Goal: Task Accomplishment & Management: Use online tool/utility

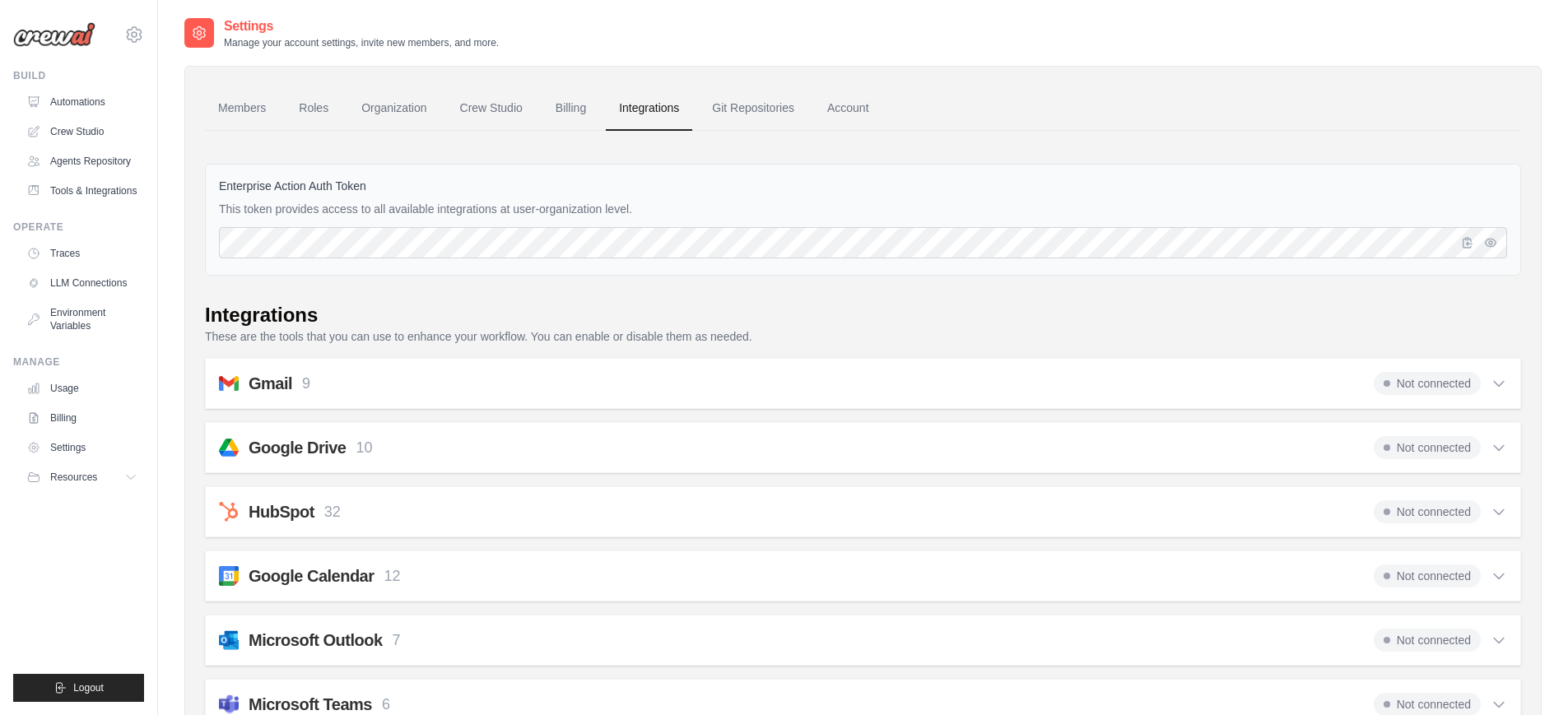
click at [1326, 381] on div "Gmail 9 Not connected" at bounding box center [863, 383] width 1288 height 23
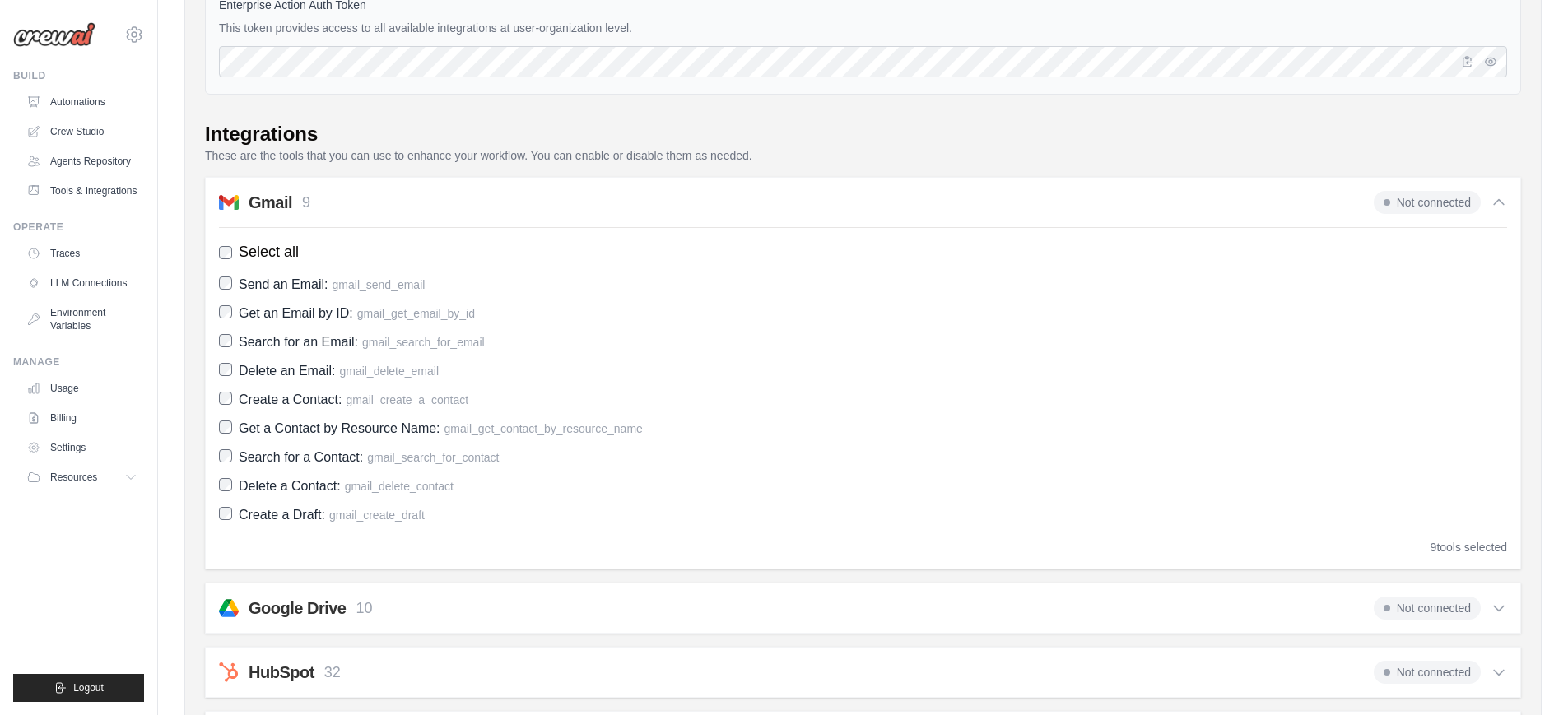
scroll to position [185, 0]
click at [1320, 196] on div "Gmail 9 Not connected" at bounding box center [863, 198] width 1288 height 23
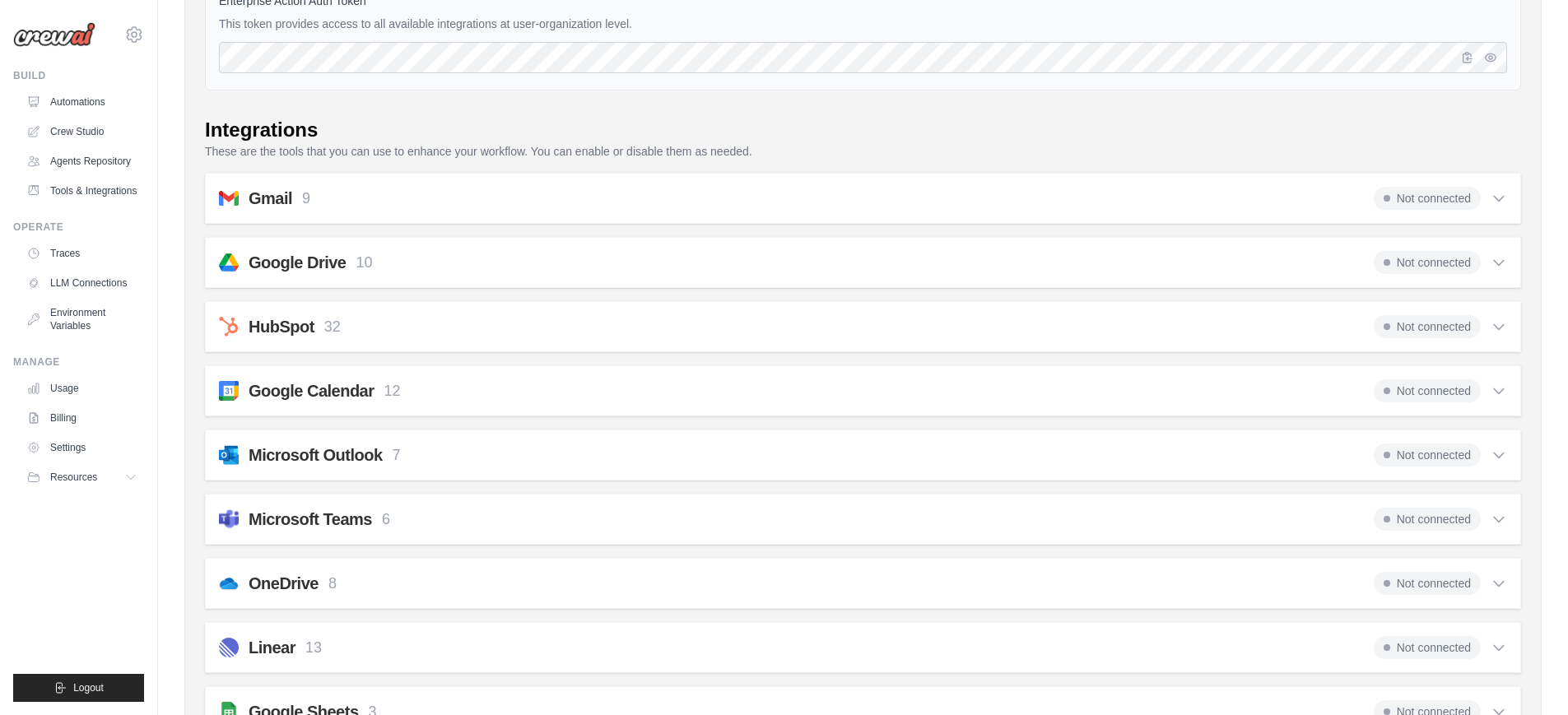
click at [1314, 256] on div "Google Drive 10 Not connected" at bounding box center [863, 262] width 1288 height 23
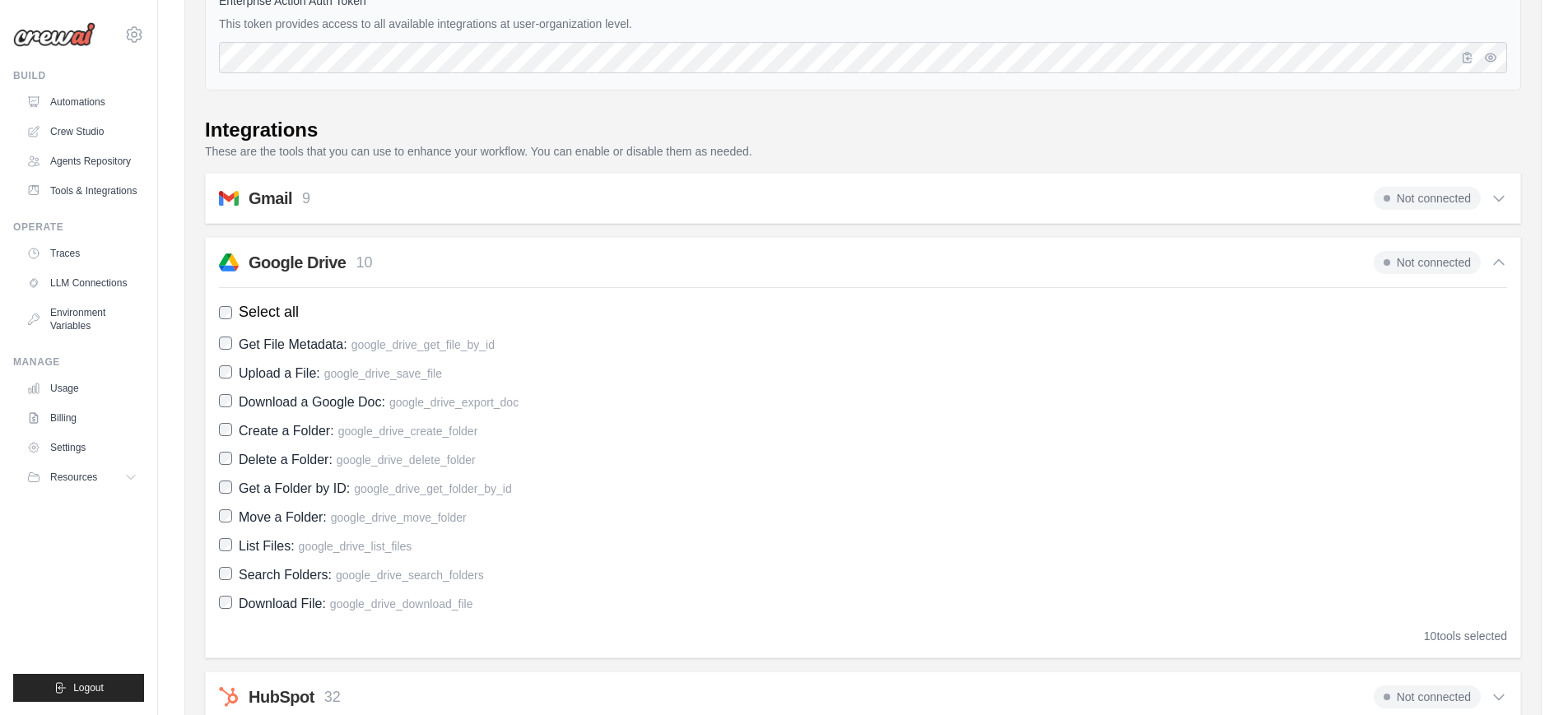
click at [1314, 256] on div "Google Drive 10 Not connected" at bounding box center [863, 262] width 1288 height 23
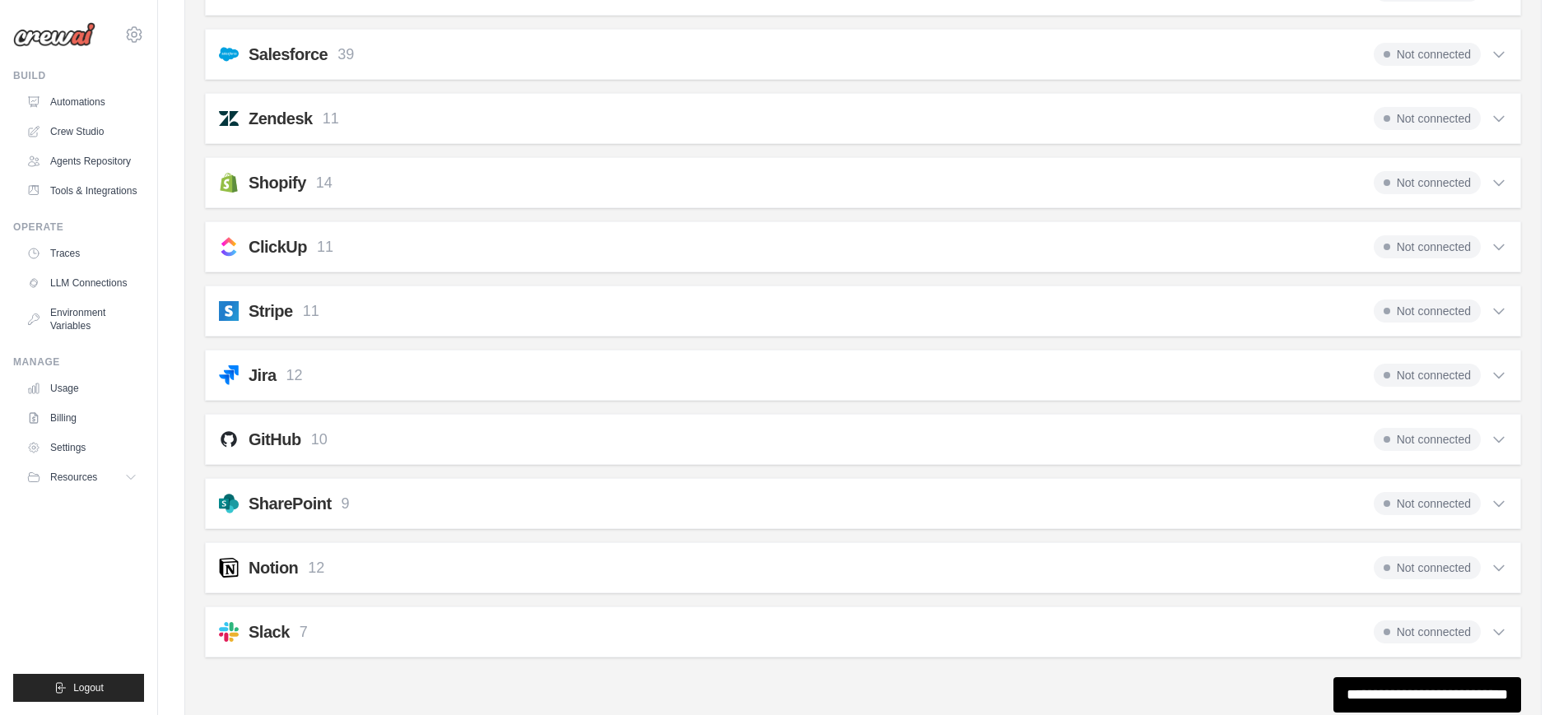
scroll to position [1161, 0]
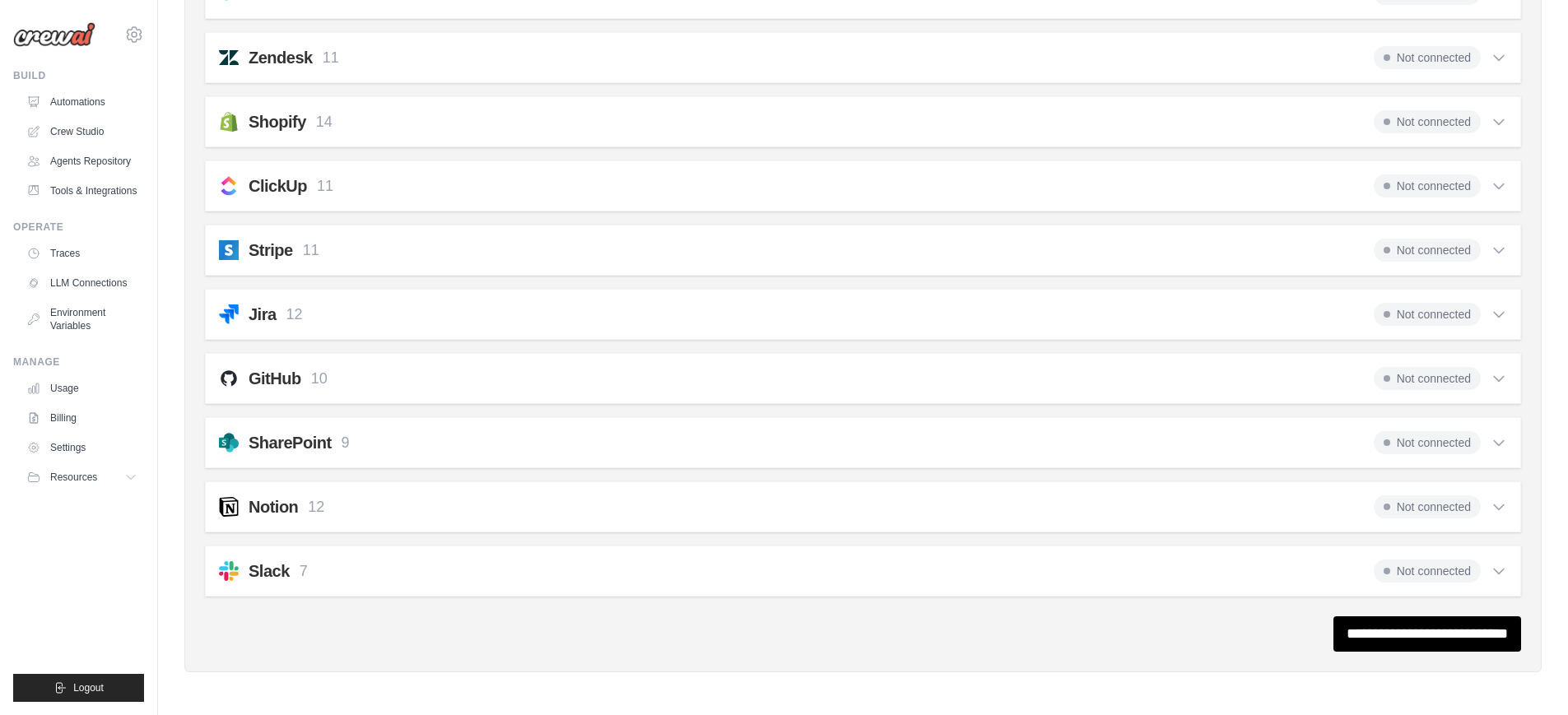
click at [1348, 503] on div "Notion 12 Not connected" at bounding box center [863, 507] width 1288 height 23
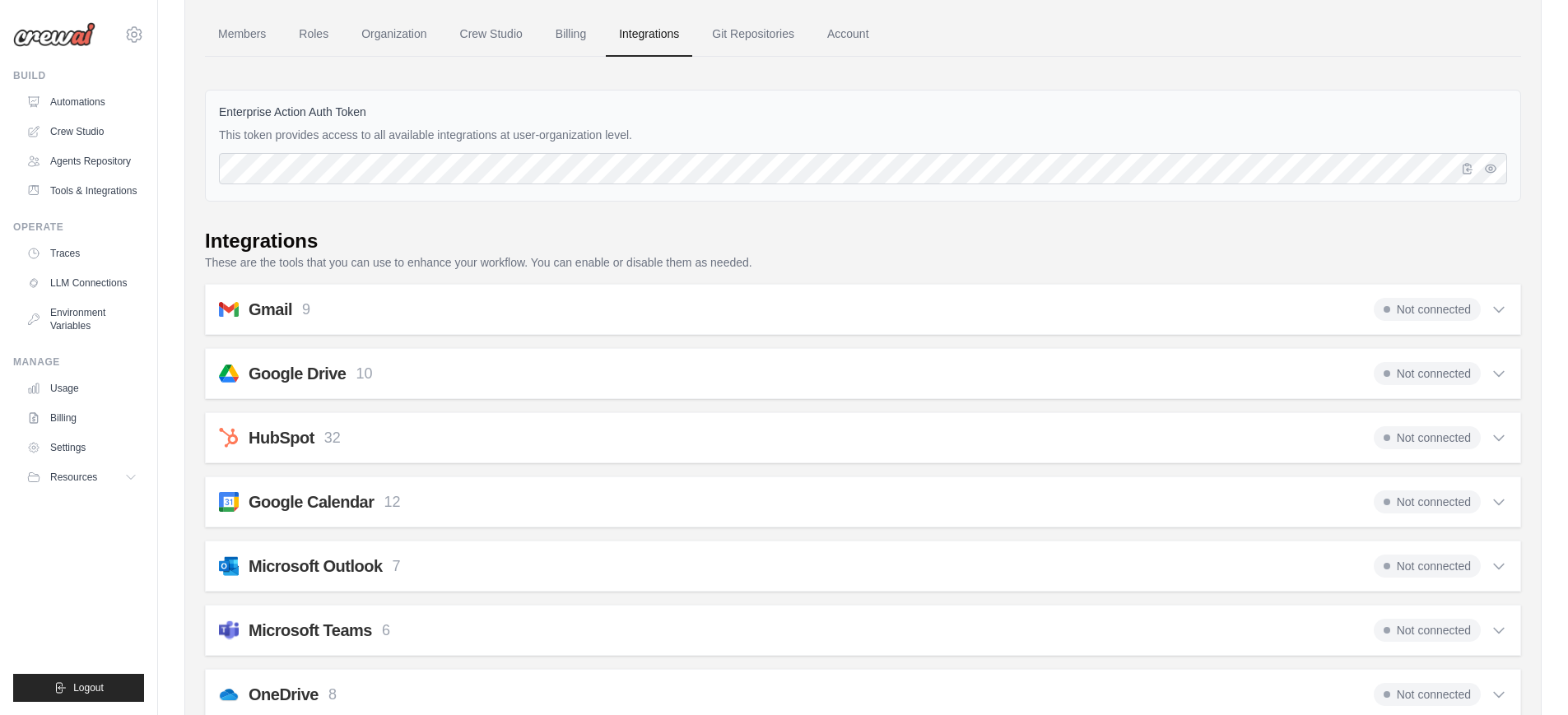
scroll to position [96, 0]
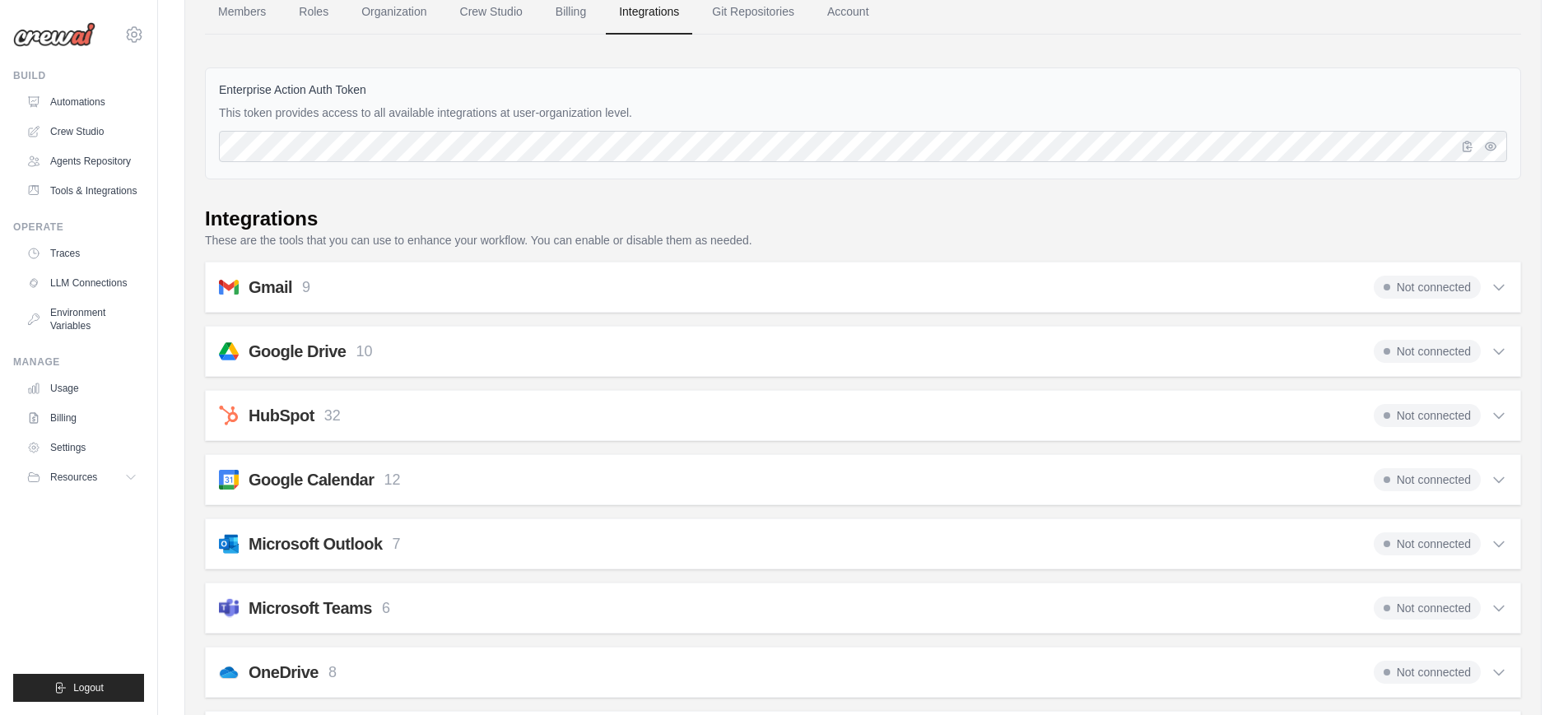
click at [1018, 369] on div "Google Drive 10 Not connected Select all Get File Metadata: google_drive_get_fi…" at bounding box center [863, 352] width 1316 height 51
click at [1037, 349] on div "Google Drive 10 Not connected" at bounding box center [863, 351] width 1288 height 23
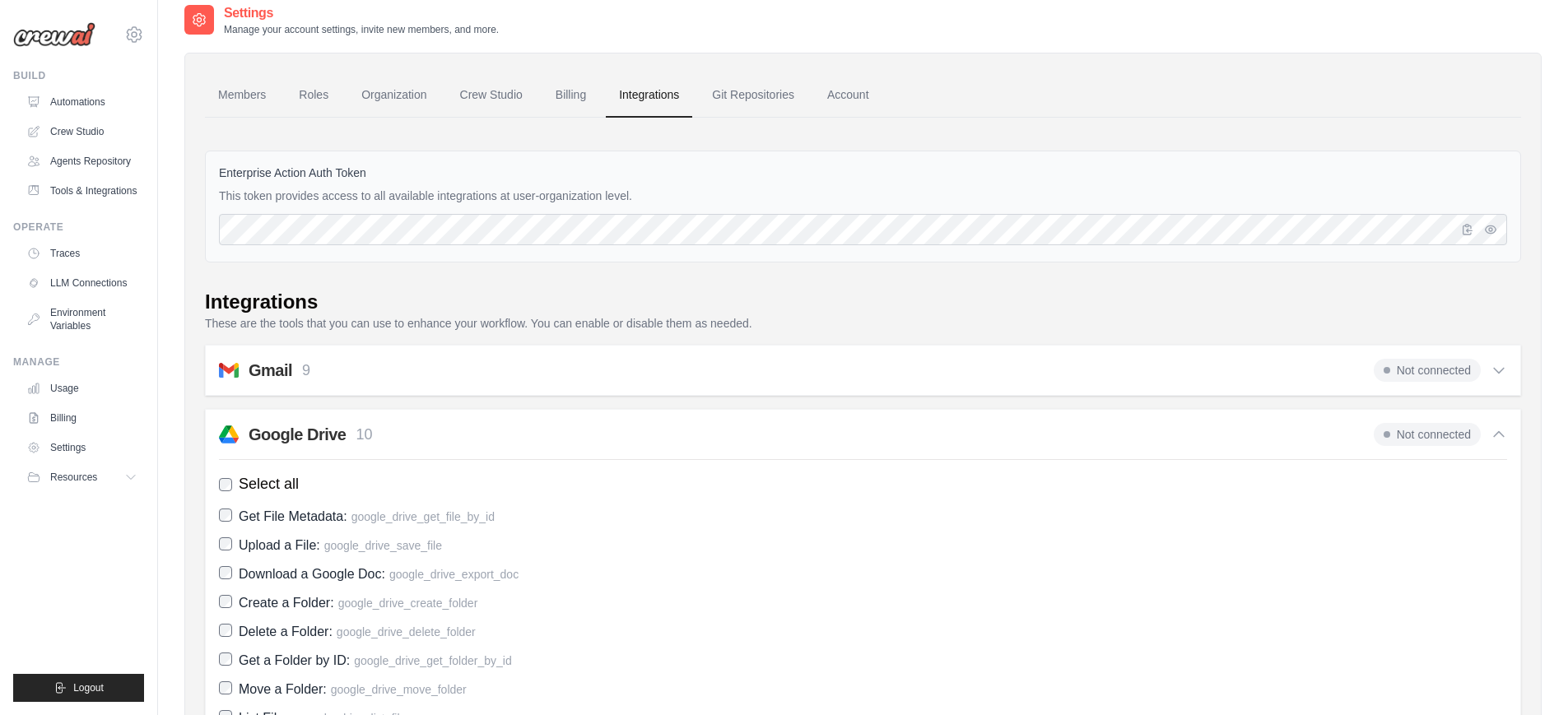
scroll to position [0, 0]
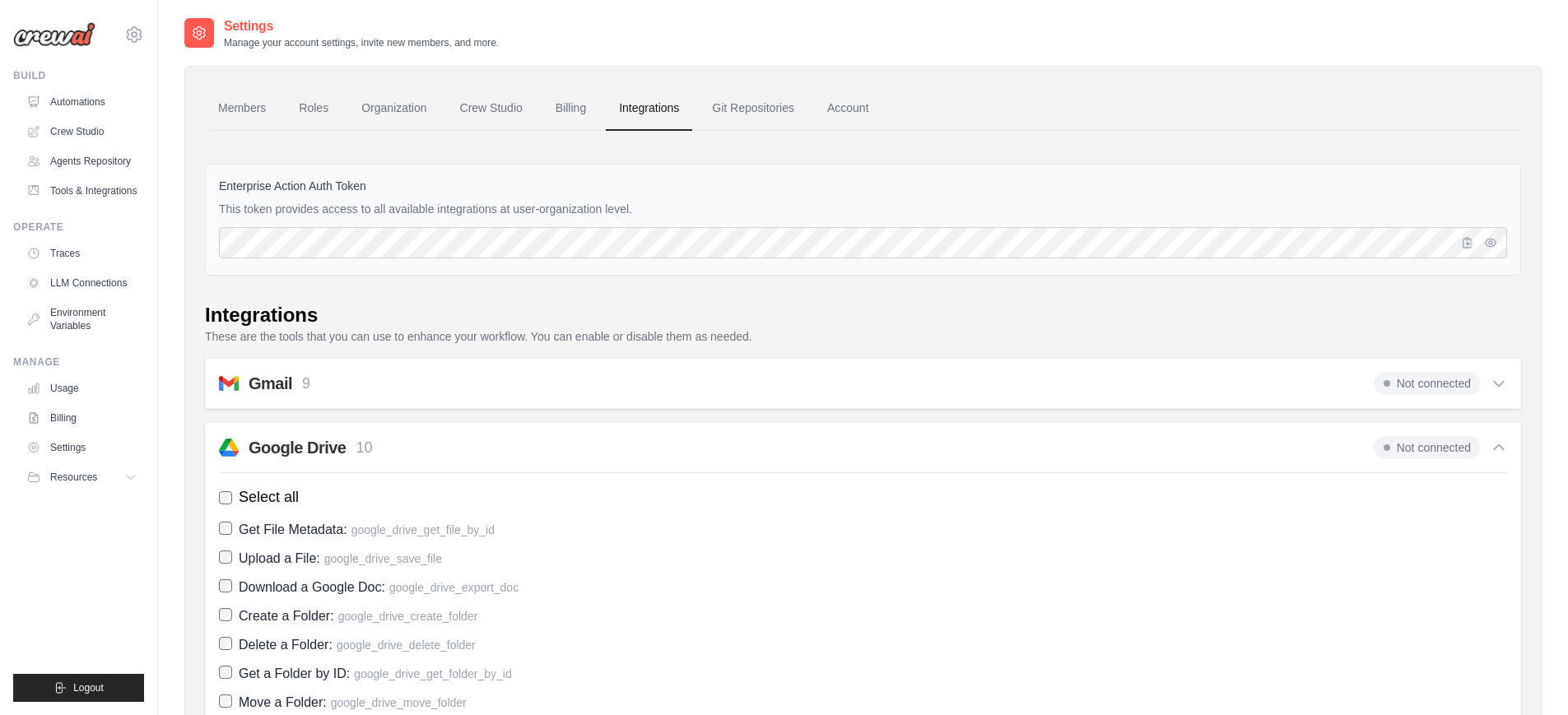
click at [1408, 449] on span "Not connected" at bounding box center [1427, 448] width 107 height 23
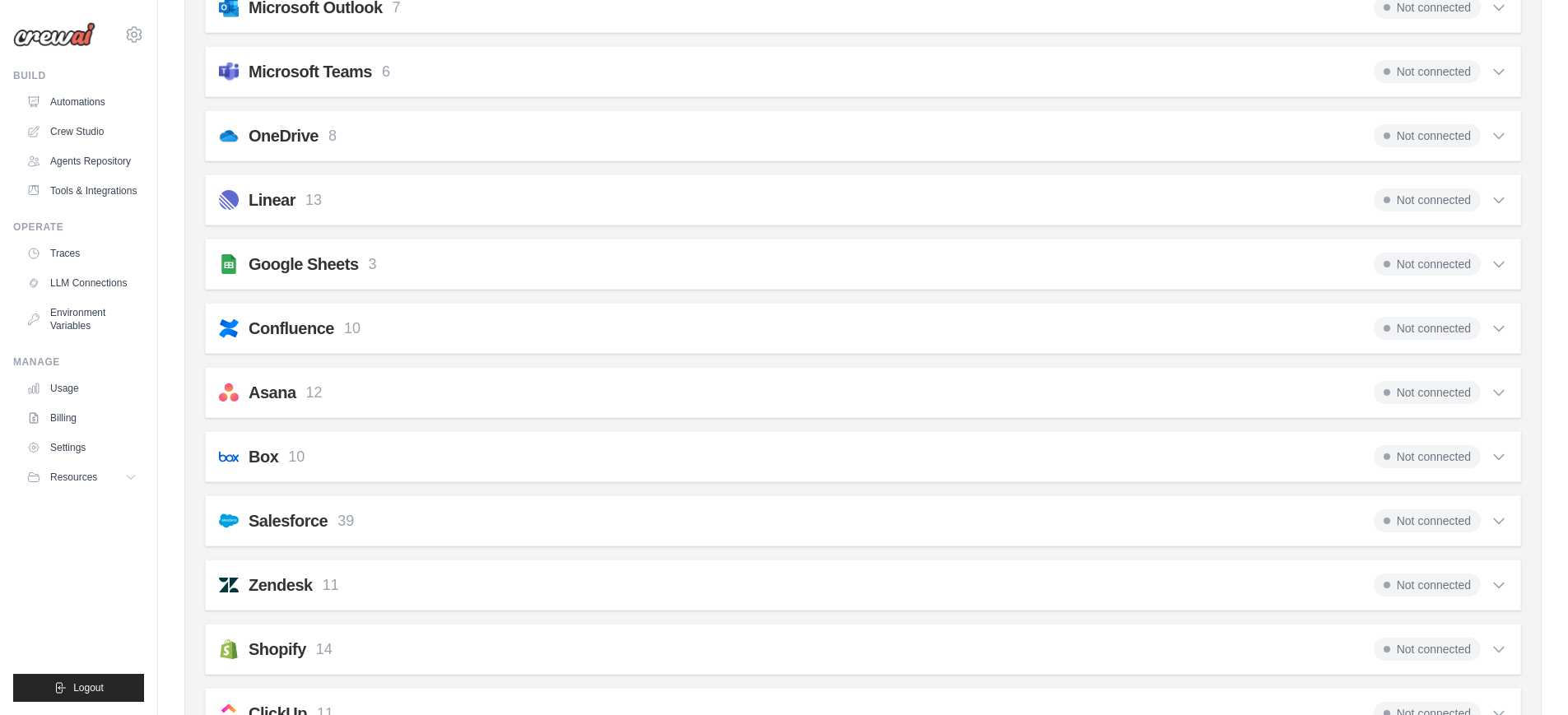
scroll to position [1589, 0]
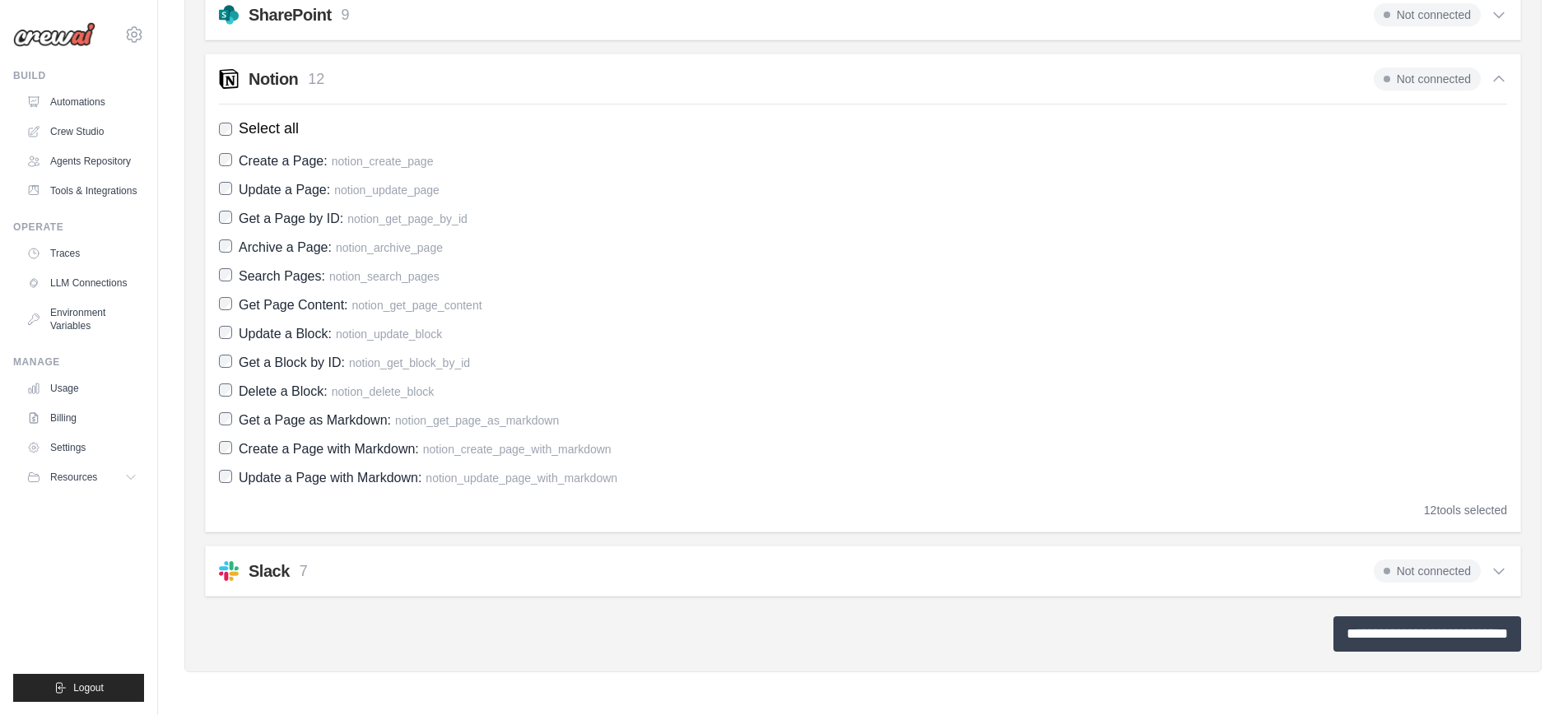
click at [1400, 628] on input "**********" at bounding box center [1426, 634] width 188 height 36
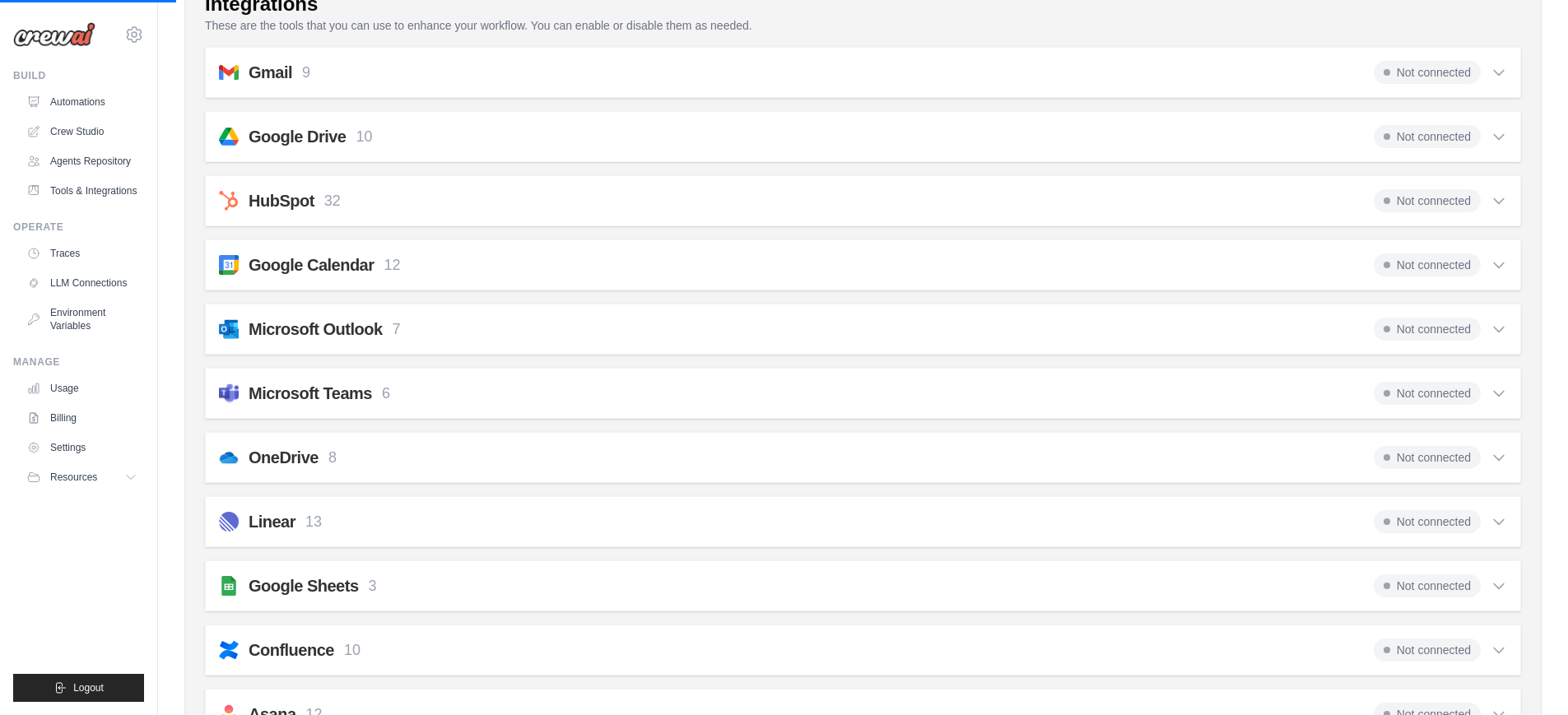
scroll to position [0, 0]
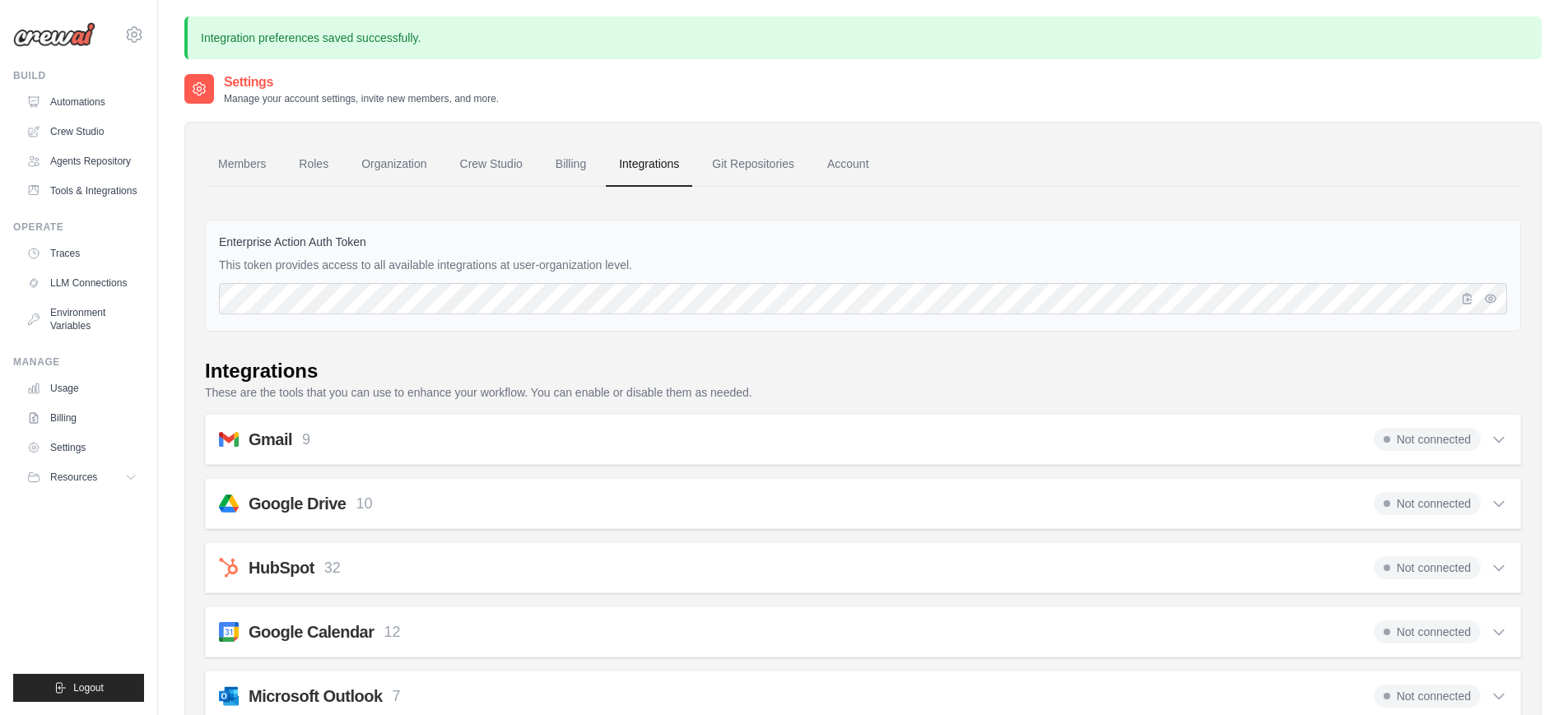
click at [1023, 504] on div "Google Drive 10 Not connected" at bounding box center [863, 504] width 1288 height 23
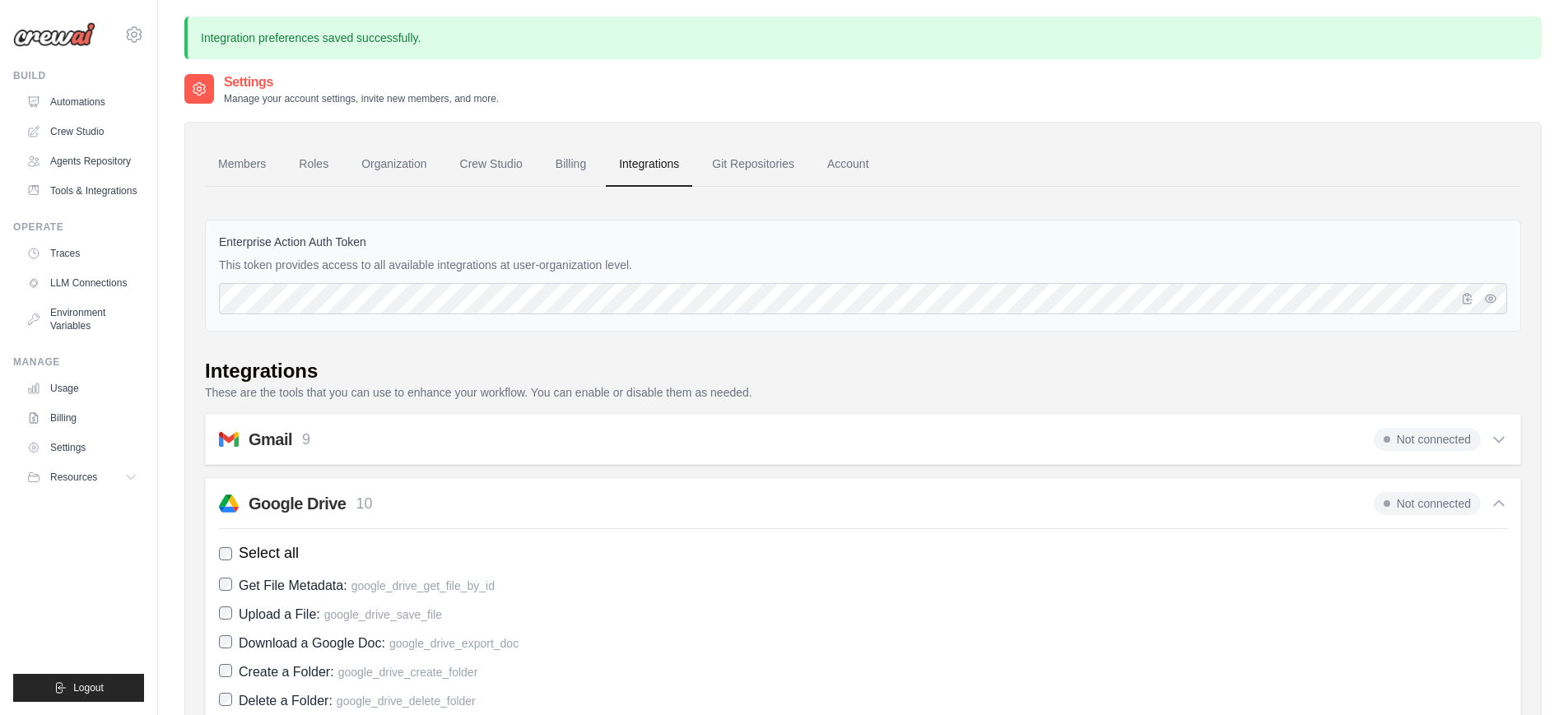
click at [1413, 500] on span "Not connected" at bounding box center [1427, 504] width 107 height 23
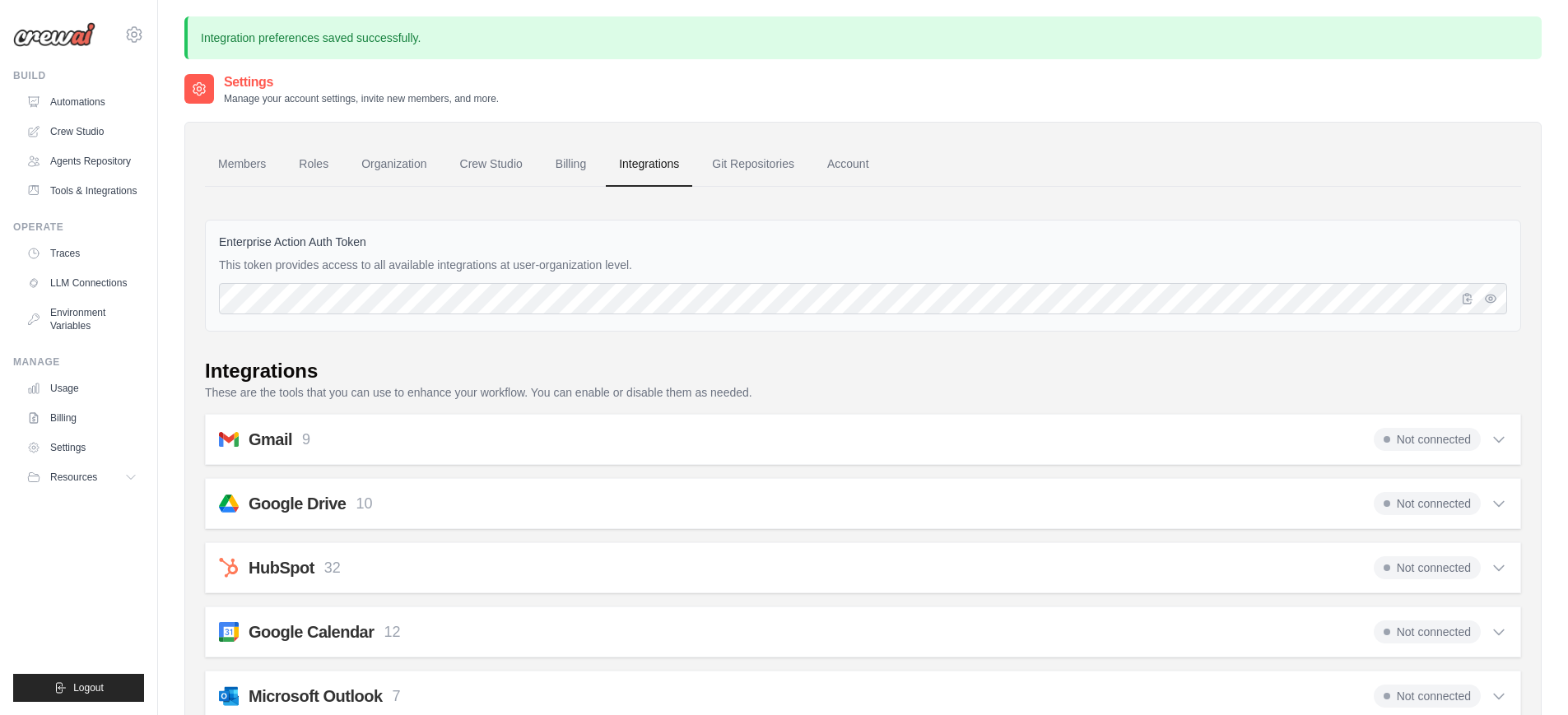
click at [1413, 500] on span "Not connected" at bounding box center [1427, 504] width 107 height 23
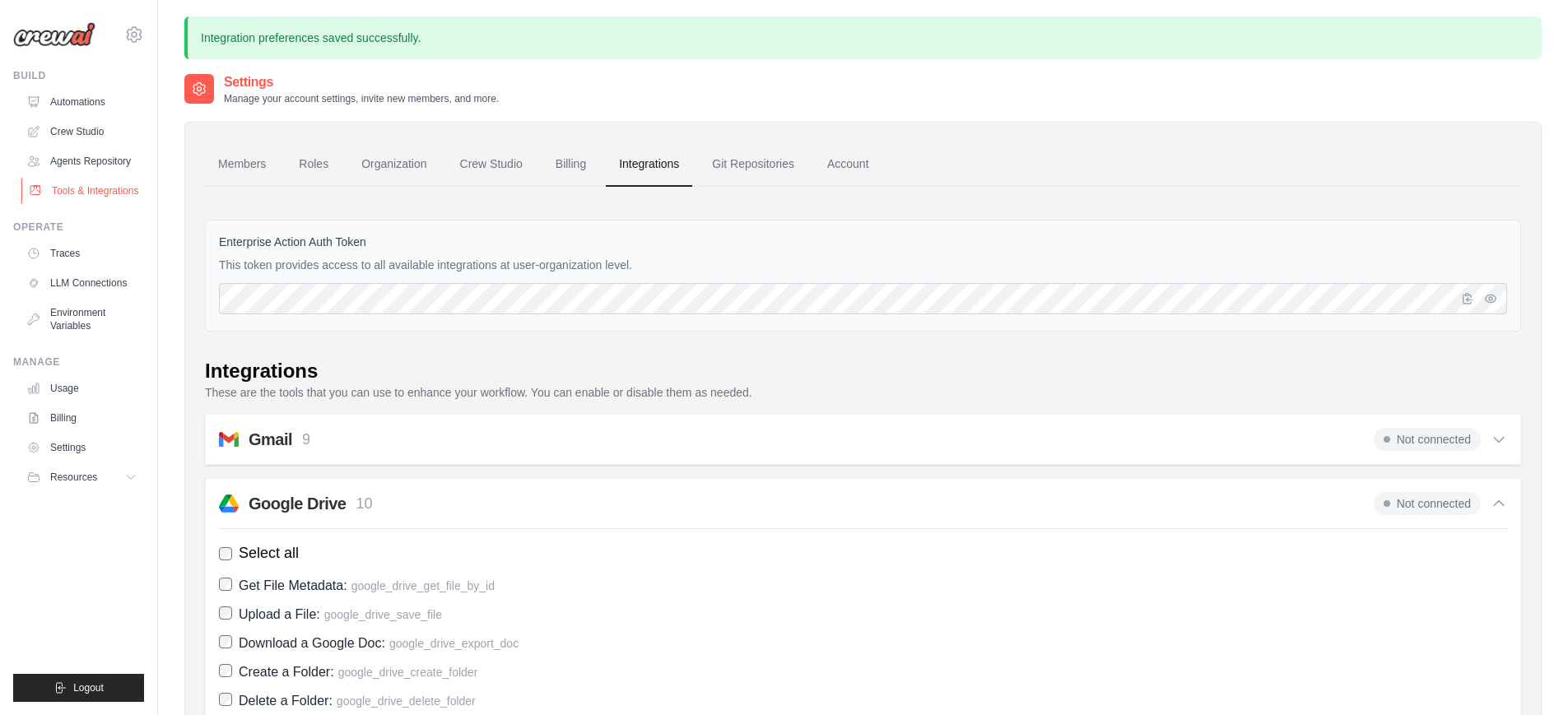
click at [80, 190] on link "Tools & Integrations" at bounding box center [83, 190] width 124 height 26
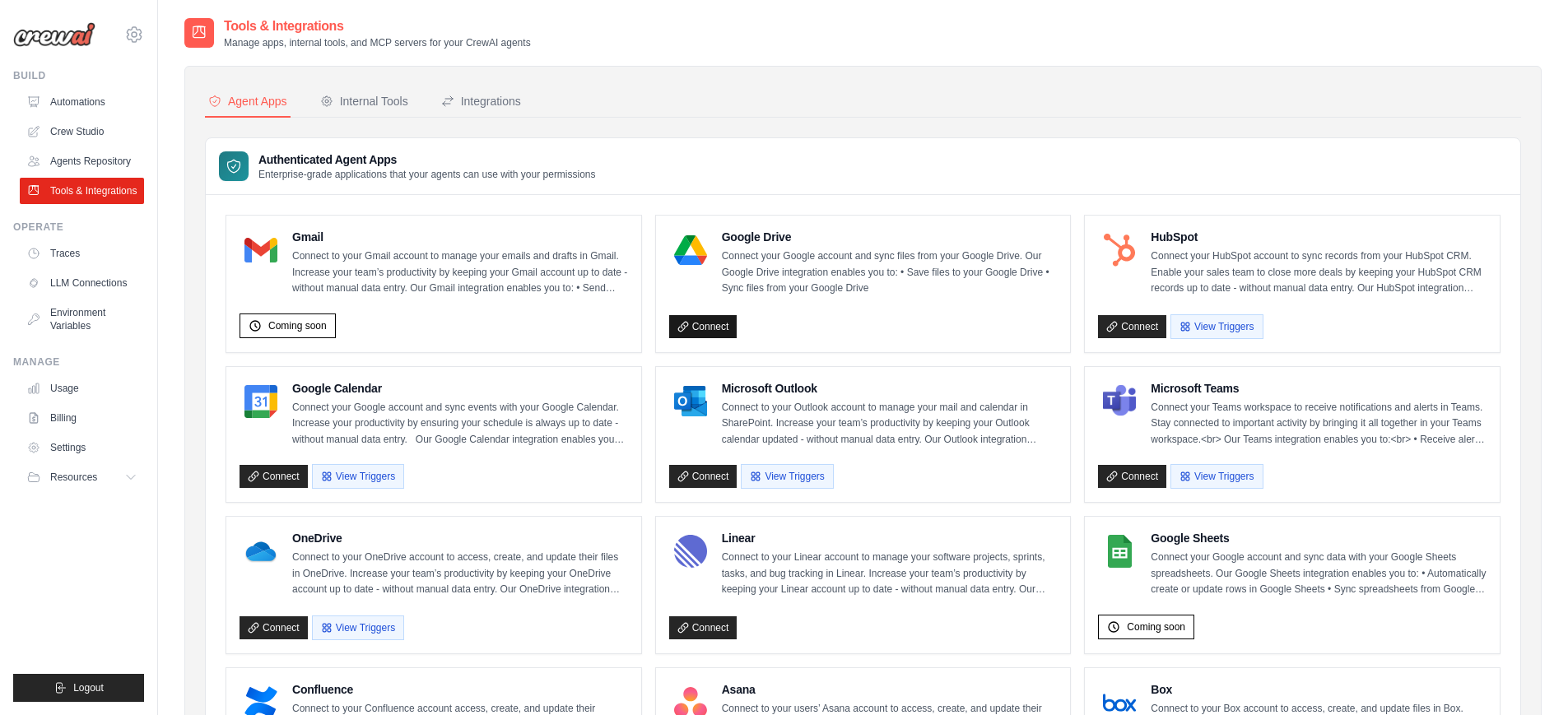
click at [711, 335] on link "Connect" at bounding box center [703, 326] width 68 height 23
click at [716, 330] on link "Connect" at bounding box center [703, 326] width 68 height 23
click at [704, 331] on link "Connect" at bounding box center [703, 326] width 68 height 23
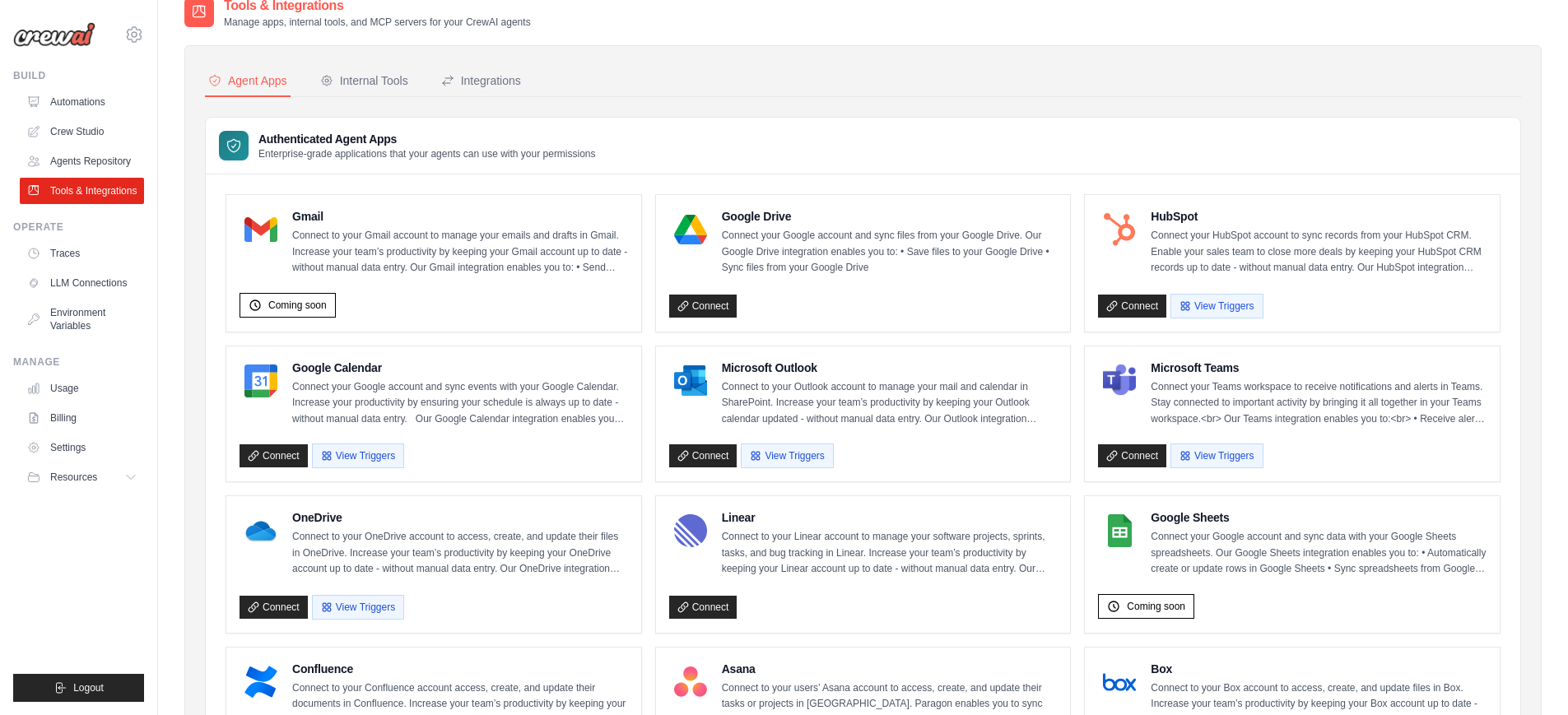
scroll to position [58, 0]
